Goal: Book appointment/travel/reservation

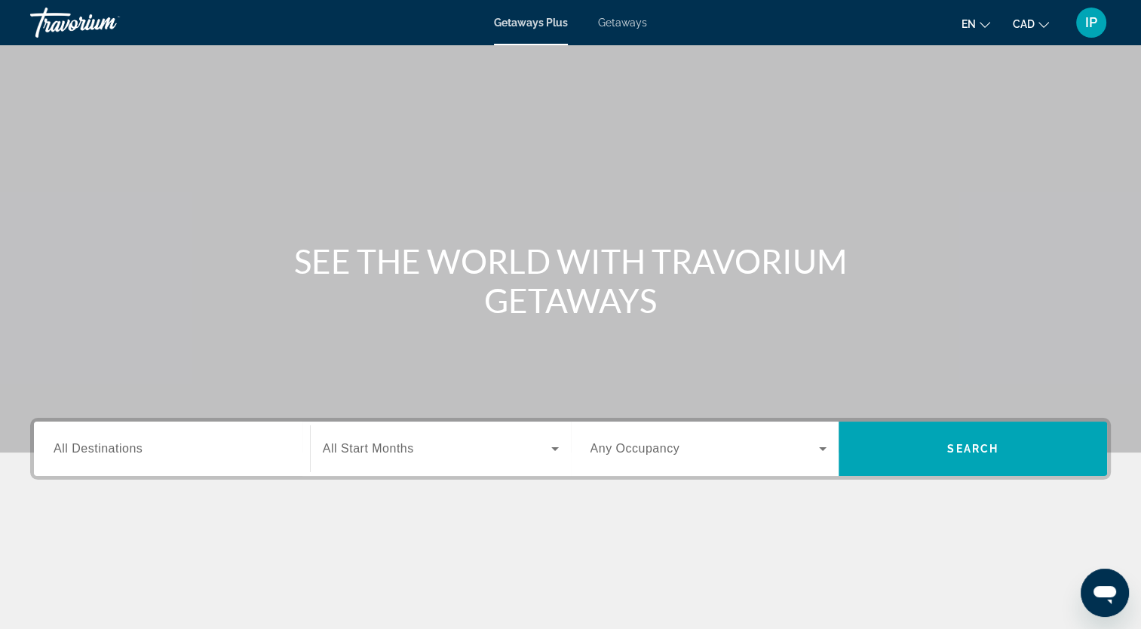
click at [628, 27] on span "Getaways" at bounding box center [622, 23] width 49 height 12
click at [90, 466] on div "Search widget" at bounding box center [172, 449] width 237 height 43
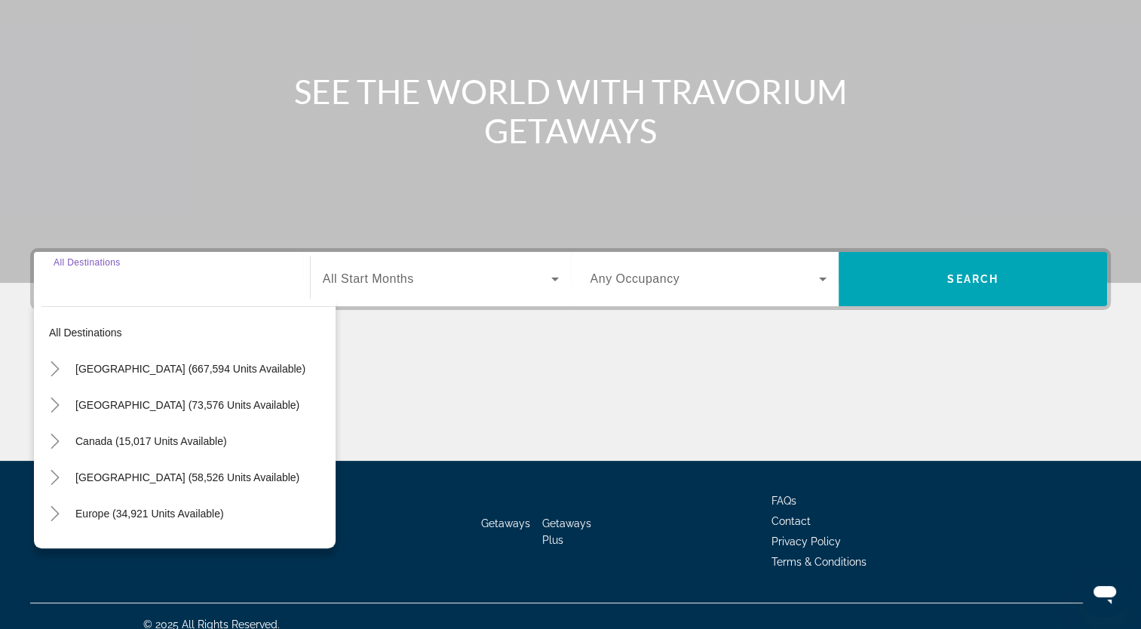
scroll to position [186, 0]
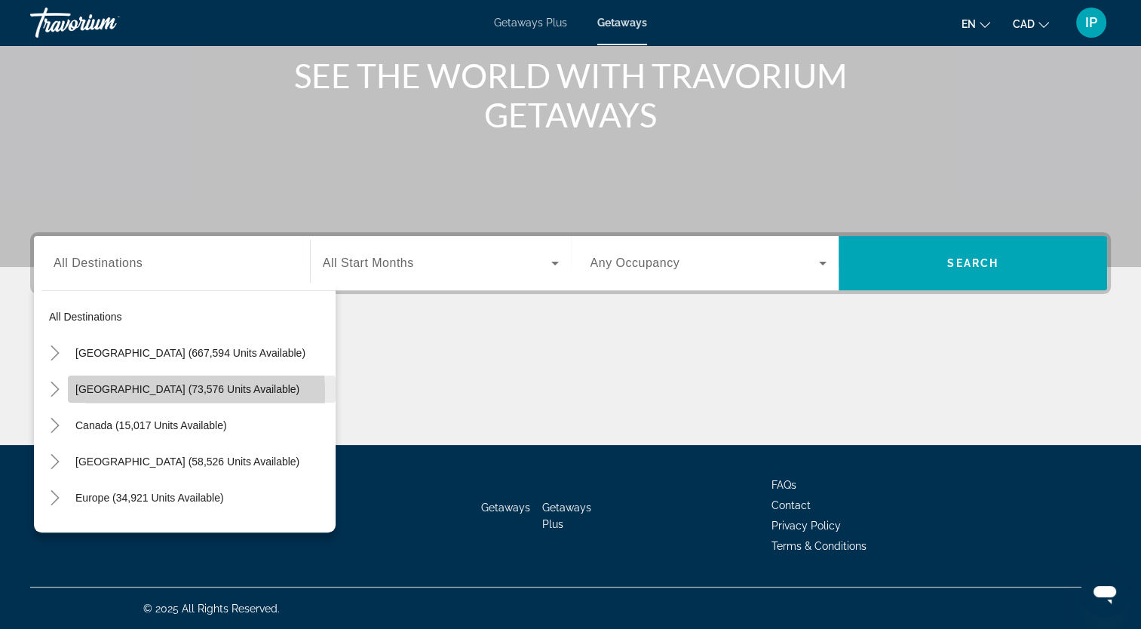
click at [109, 393] on span "[GEOGRAPHIC_DATA] (73,576 units available)" at bounding box center [187, 389] width 224 height 12
type input "**********"
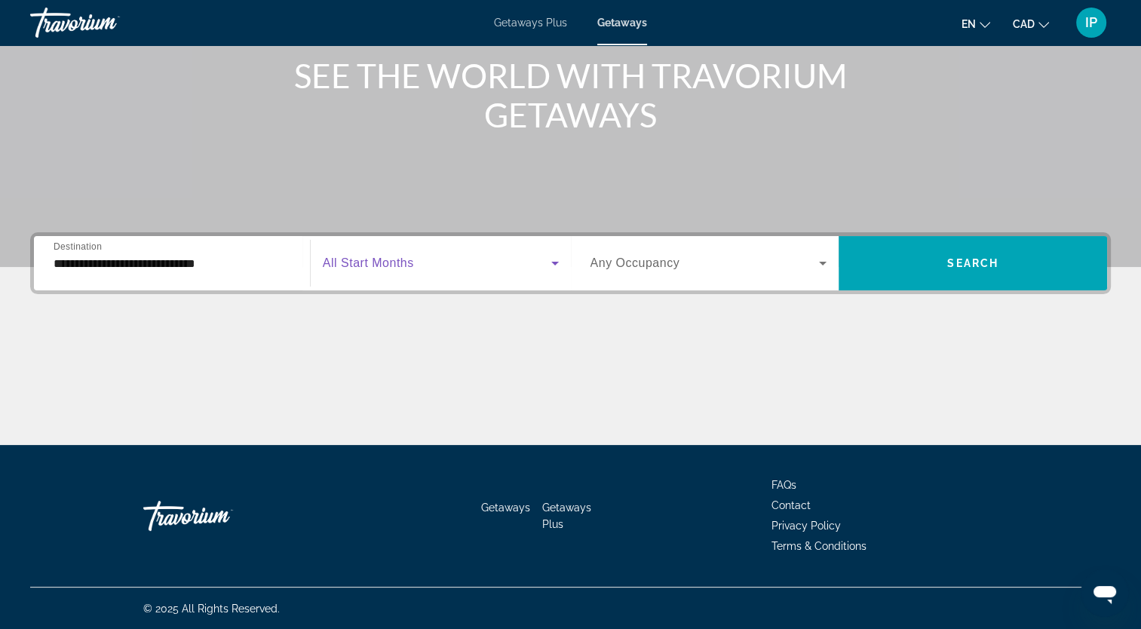
click at [502, 257] on span "Search widget" at bounding box center [437, 263] width 229 height 18
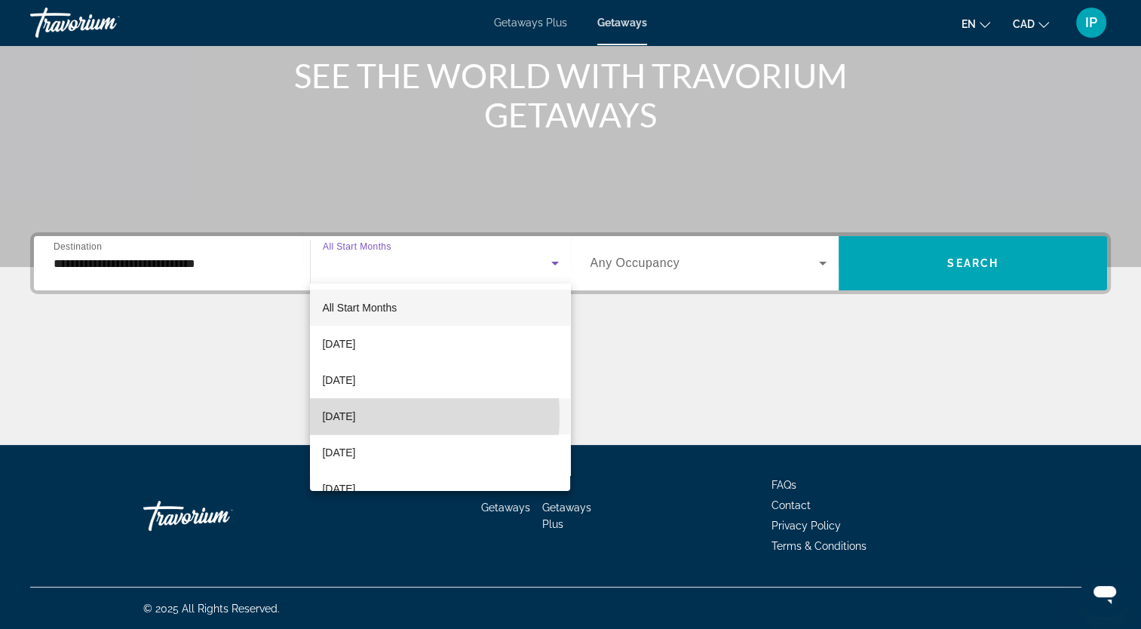
click at [344, 416] on span "[DATE]" at bounding box center [338, 416] width 33 height 18
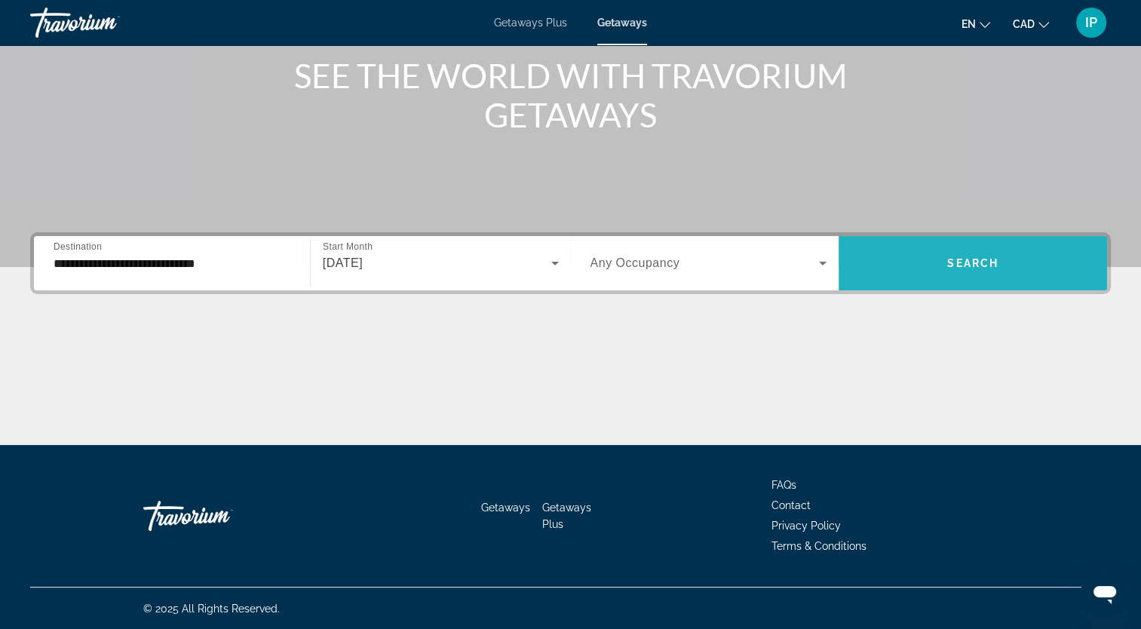
click at [914, 269] on span "Search widget" at bounding box center [973, 263] width 269 height 36
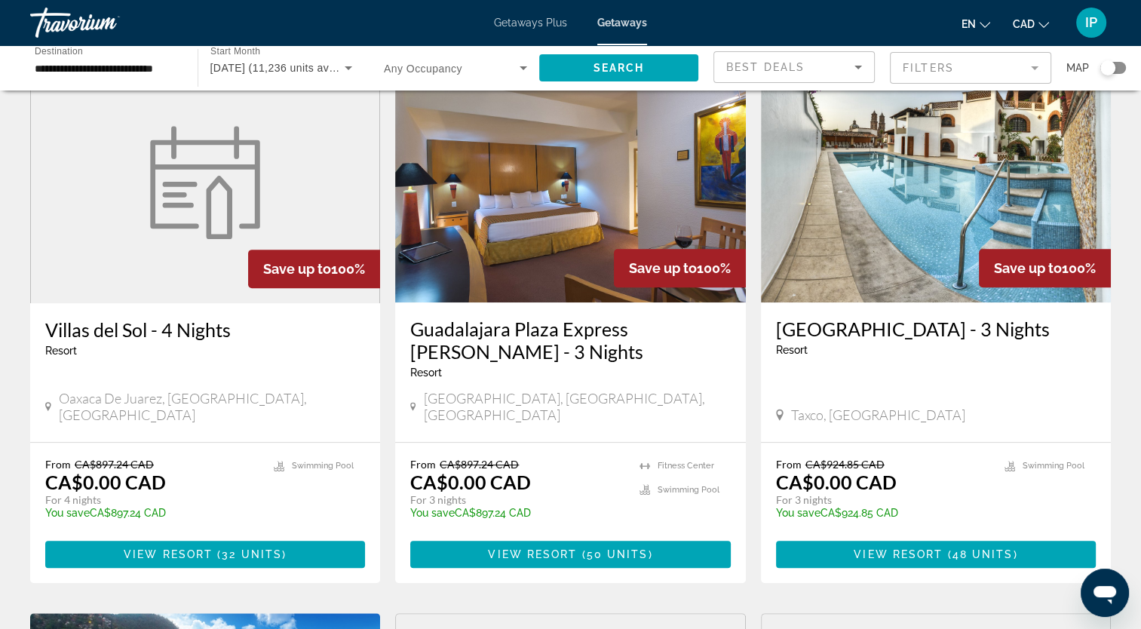
scroll to position [618, 0]
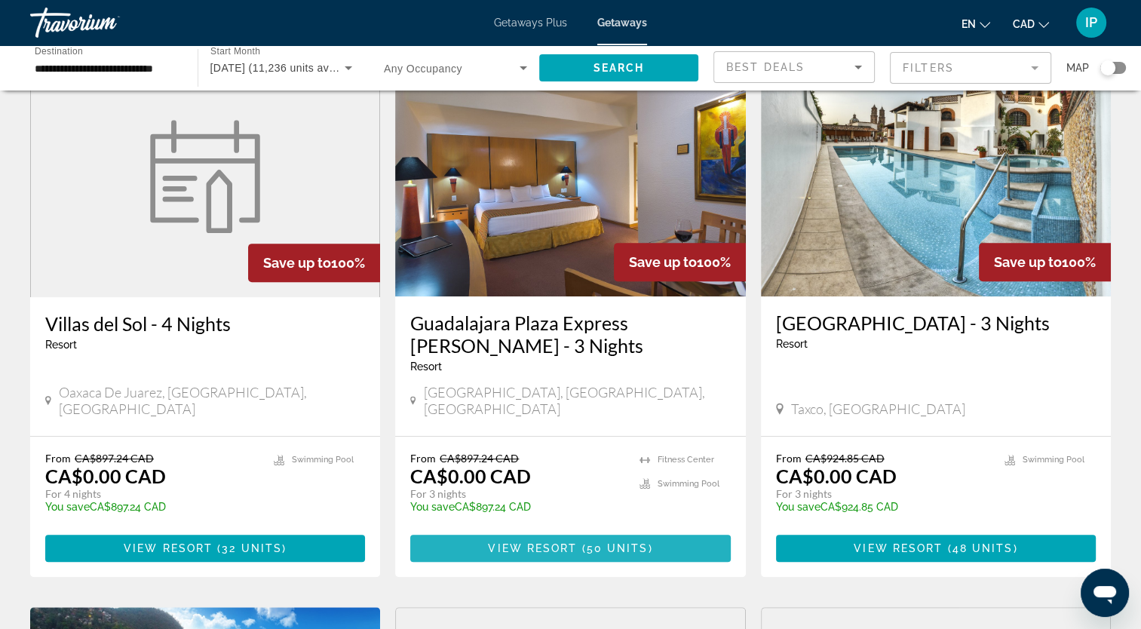
click at [554, 542] on span "View Resort" at bounding box center [532, 548] width 89 height 12
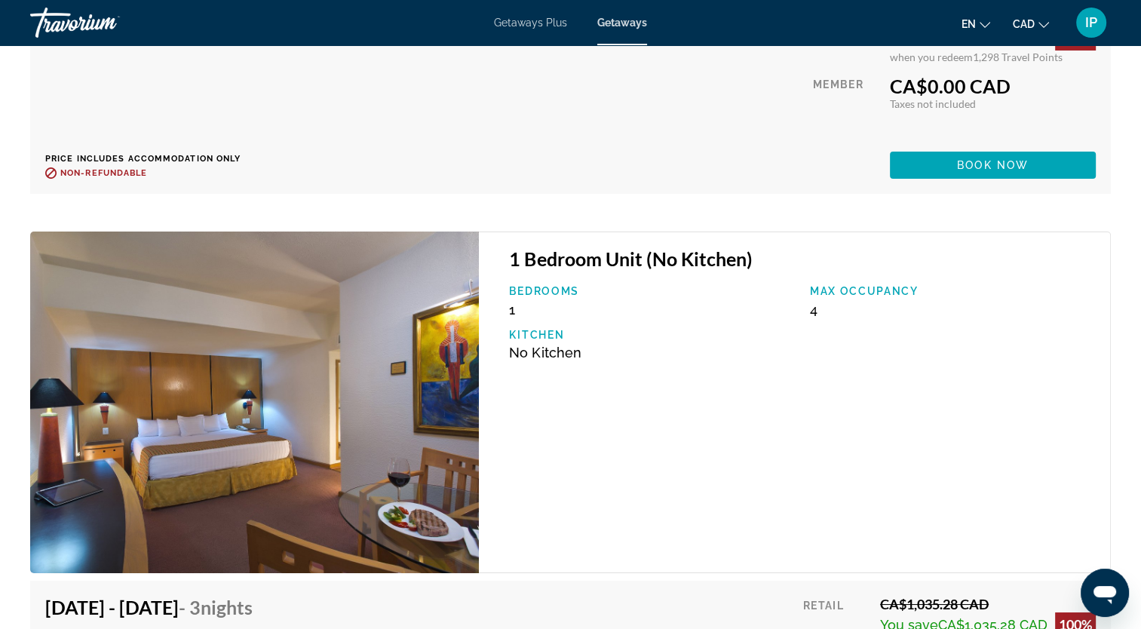
scroll to position [5388, 0]
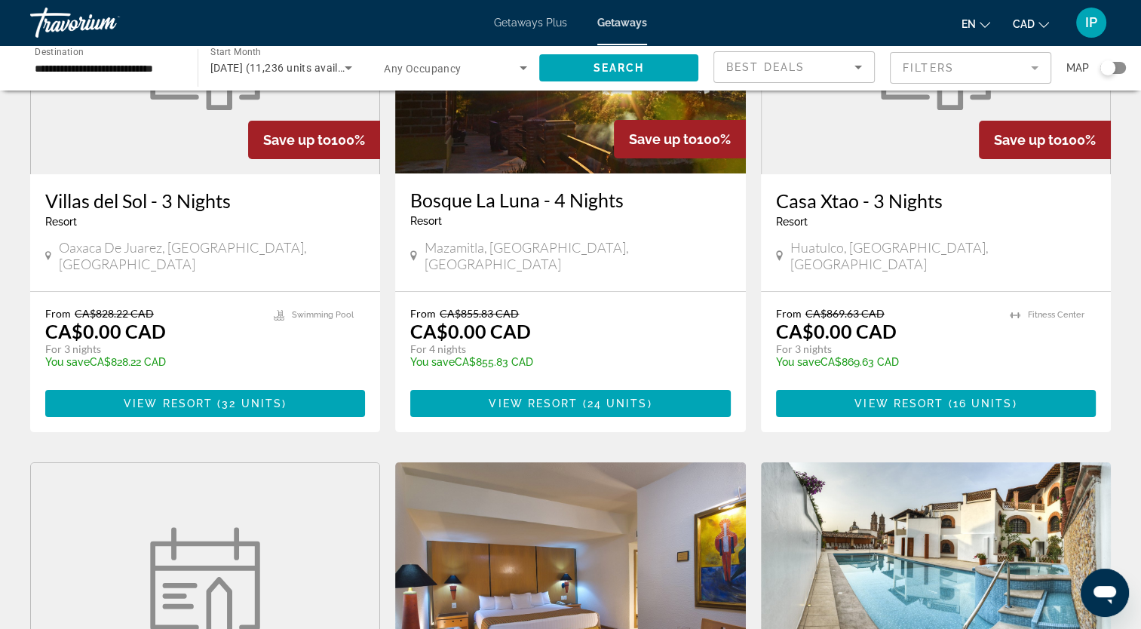
scroll to position [164, 0]
